Goal: Book appointment/travel/reservation

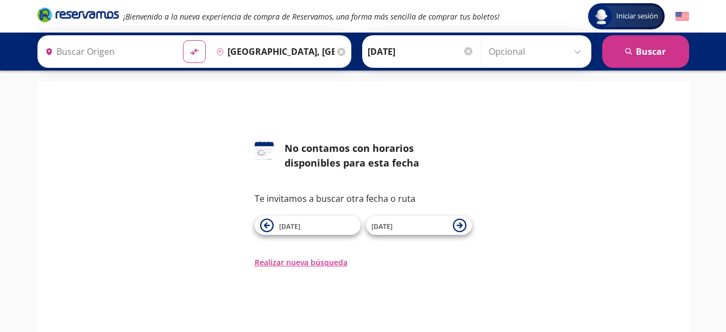
click at [137, 47] on input "Origen" at bounding box center [108, 51] width 134 height 27
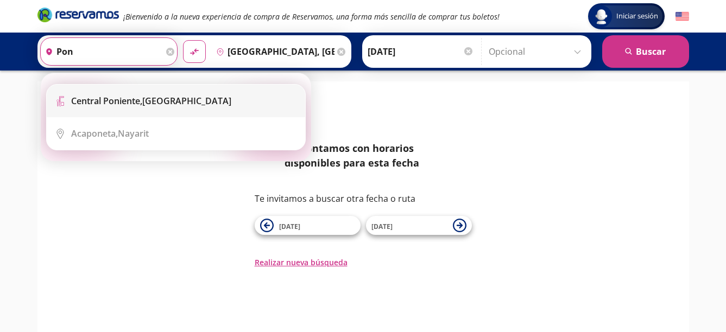
click at [162, 98] on div "[GEOGRAPHIC_DATA], [GEOGRAPHIC_DATA]" at bounding box center [151, 101] width 160 height 12
type input "[GEOGRAPHIC_DATA], [GEOGRAPHIC_DATA]"
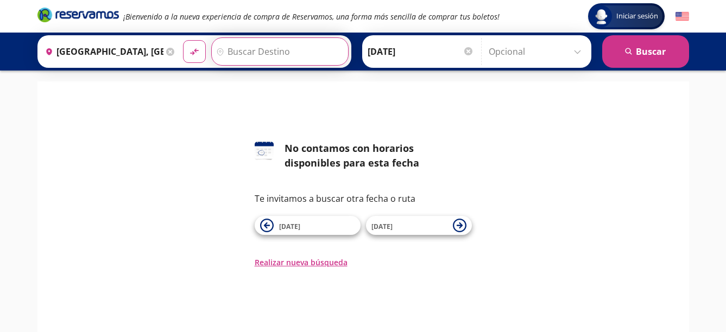
click at [270, 51] on input "Destino" at bounding box center [279, 51] width 134 height 27
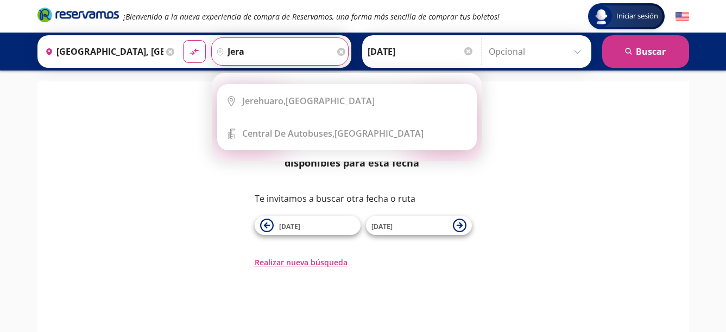
click at [301, 106] on div "Jerehuaro, [GEOGRAPHIC_DATA]" at bounding box center [308, 101] width 132 height 12
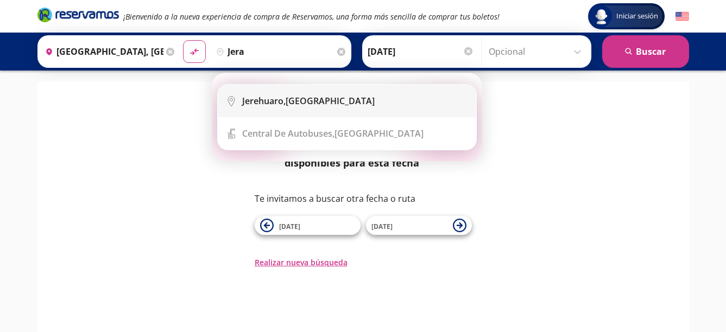
type input "Jerehuaro, [GEOGRAPHIC_DATA]"
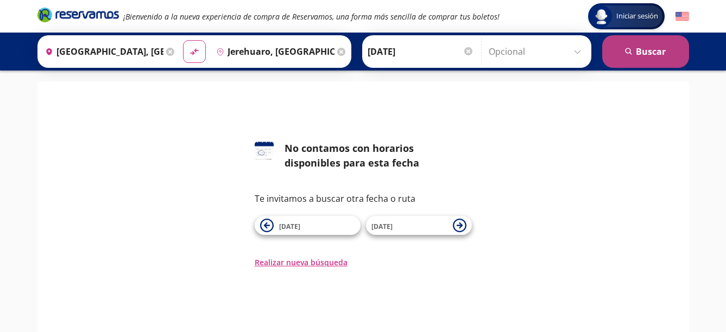
click at [677, 62] on button "search [GEOGRAPHIC_DATA]" at bounding box center [645, 51] width 87 height 33
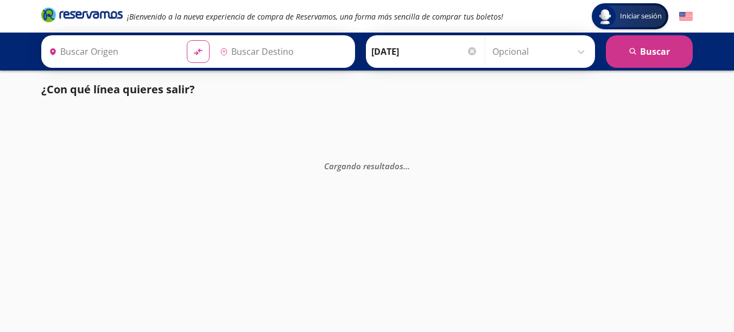
type input "[GEOGRAPHIC_DATA], [GEOGRAPHIC_DATA]"
type input "Jerehuaro, [GEOGRAPHIC_DATA]"
